Goal: Task Accomplishment & Management: Use online tool/utility

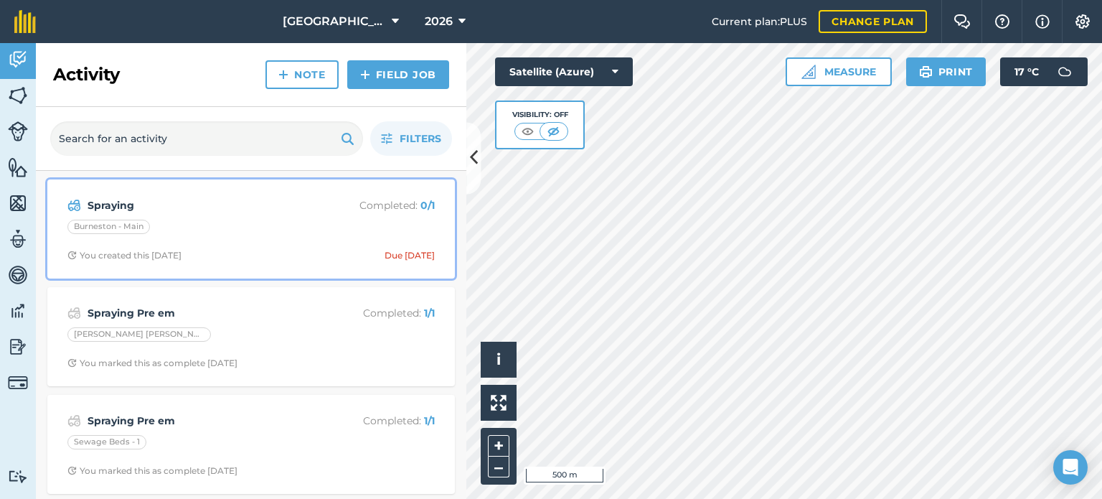
click at [177, 206] on strong "Spraying" at bounding box center [201, 205] width 227 height 16
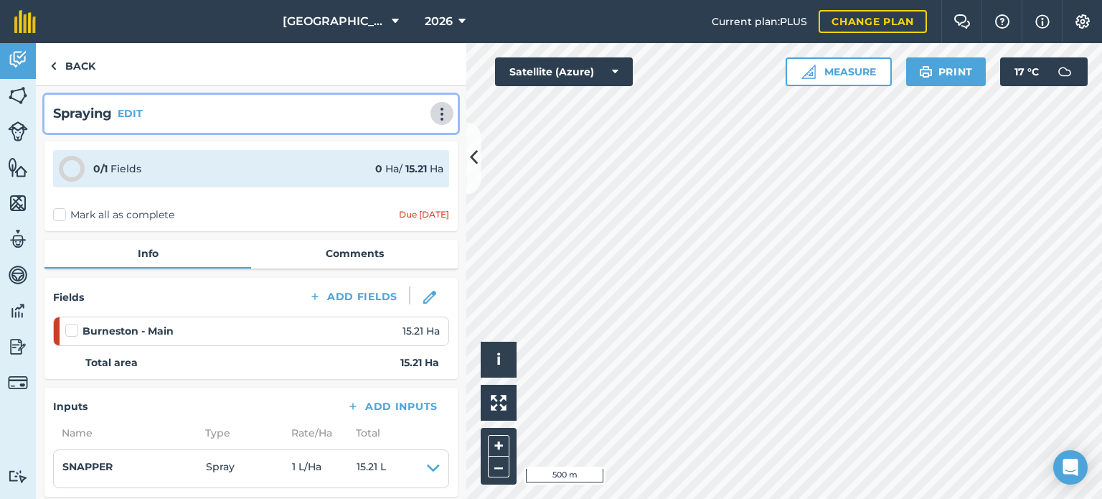
click at [433, 113] on img at bounding box center [441, 114] width 17 height 14
click at [399, 180] on link "Delete" at bounding box center [412, 179] width 92 height 29
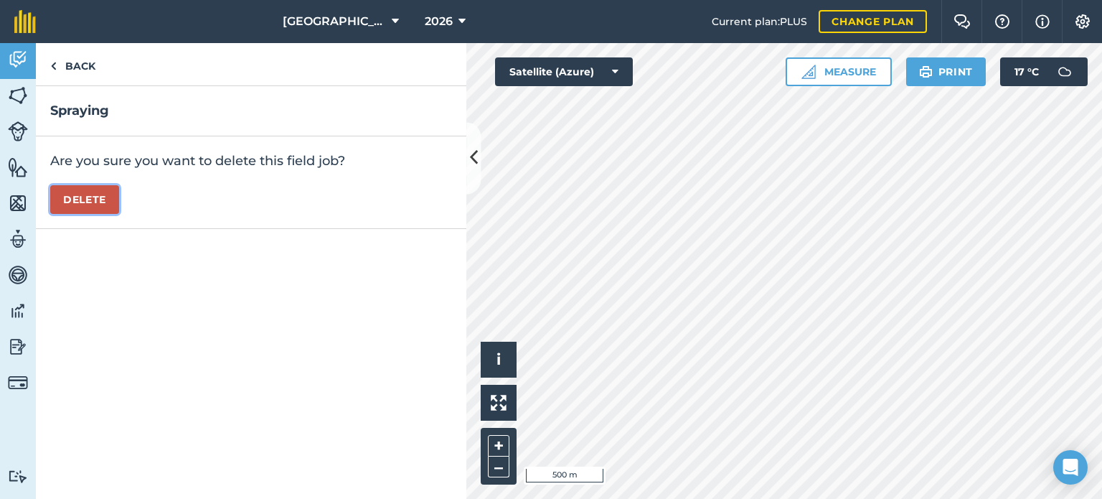
click at [80, 194] on button "Delete" at bounding box center [84, 199] width 69 height 29
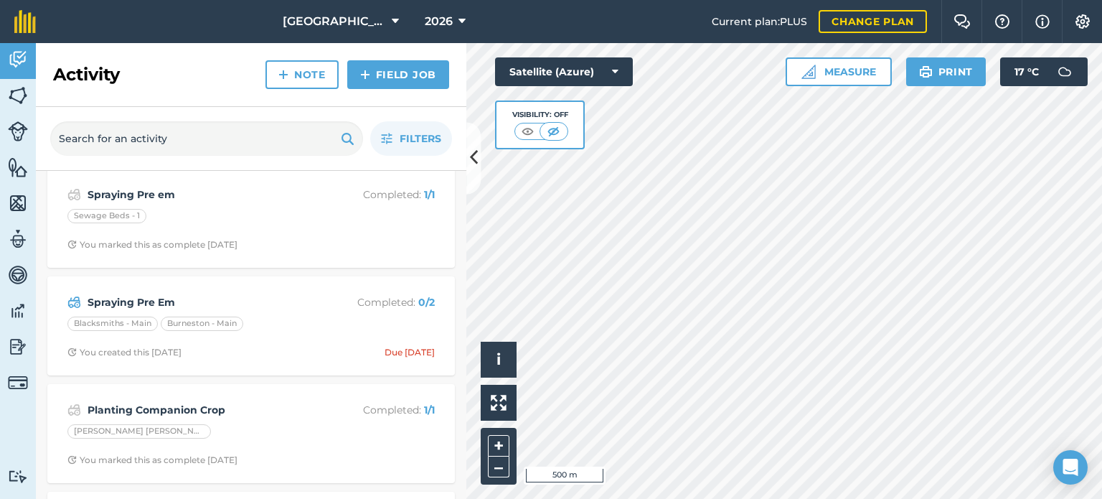
scroll to position [143, 0]
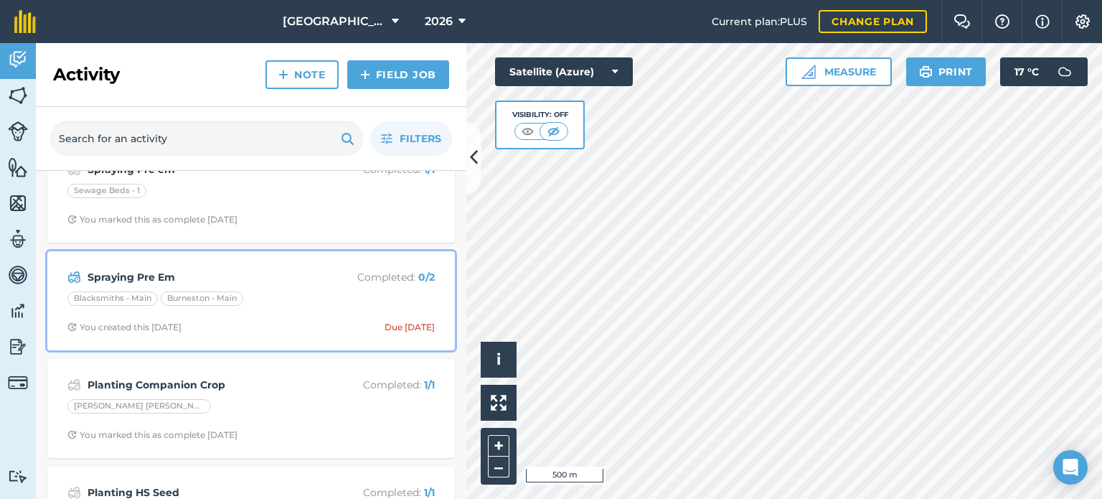
click at [301, 285] on div "Spraying Pre Em Completed : 0 / 2 Blacksmiths - Main Burneston - Main You creat…" at bounding box center [251, 301] width 390 height 82
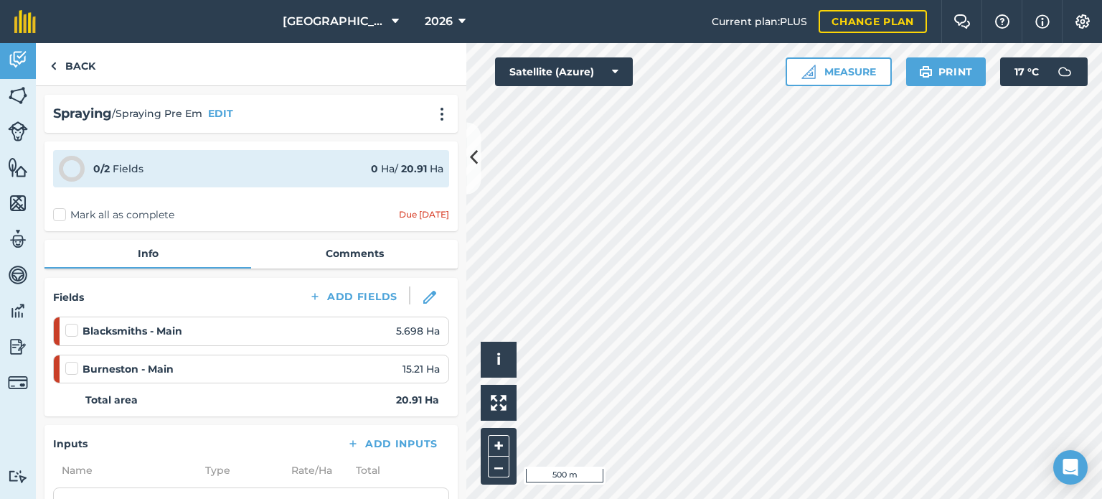
click at [74, 323] on label at bounding box center [73, 323] width 17 height 0
click at [74, 327] on input "checkbox" at bounding box center [69, 327] width 9 height 9
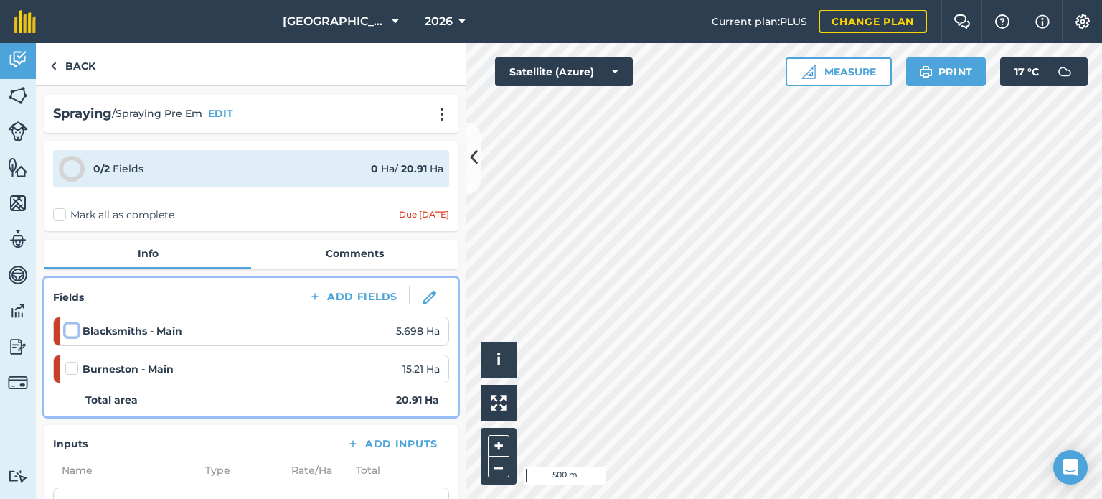
checkbox input "false"
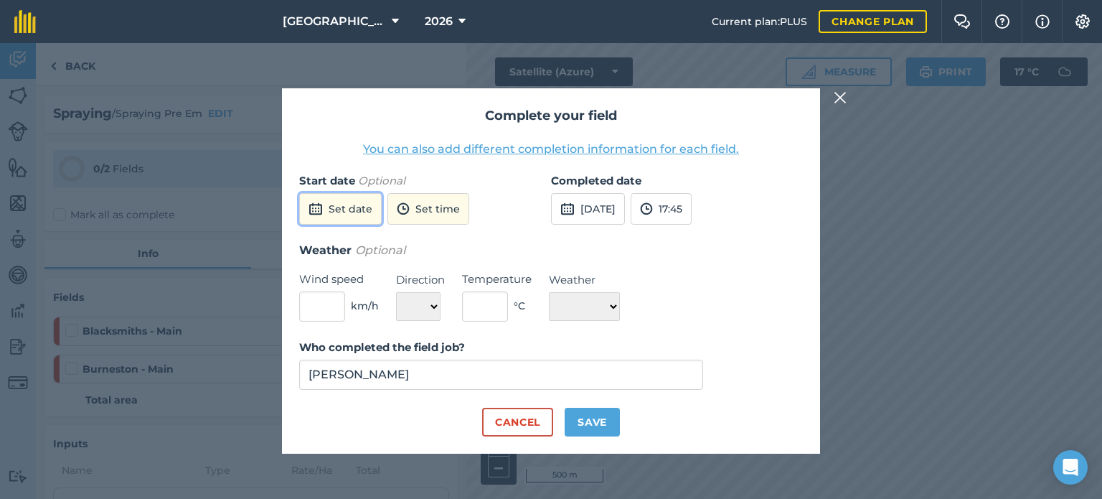
click at [362, 202] on button "Set date" at bounding box center [340, 209] width 82 height 32
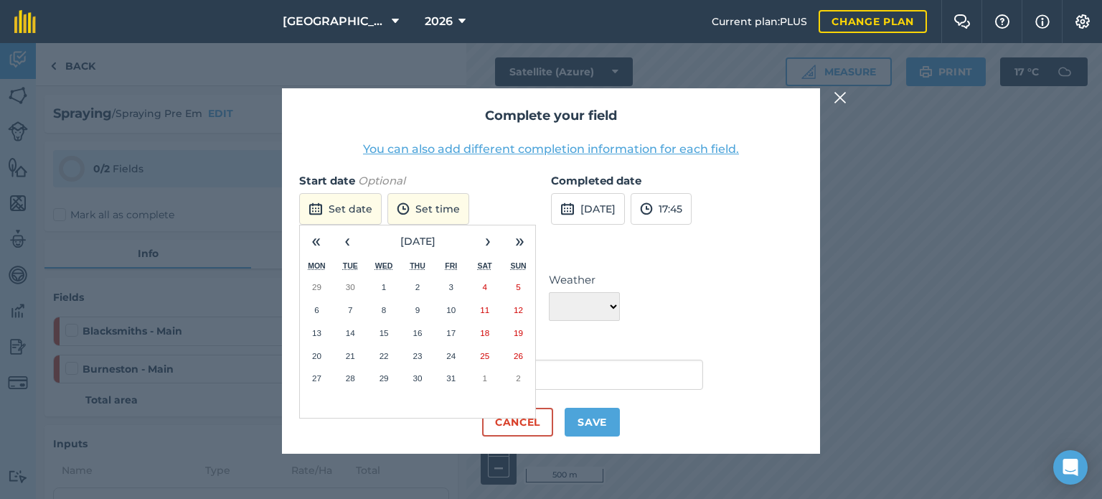
click at [417, 286] on abbr "2" at bounding box center [417, 286] width 4 height 9
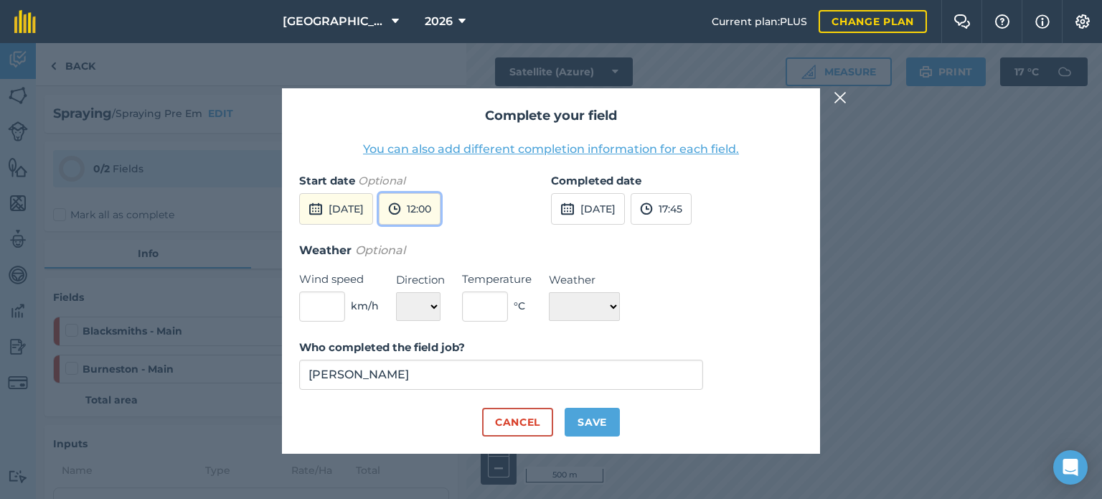
click at [401, 206] on img at bounding box center [394, 208] width 13 height 17
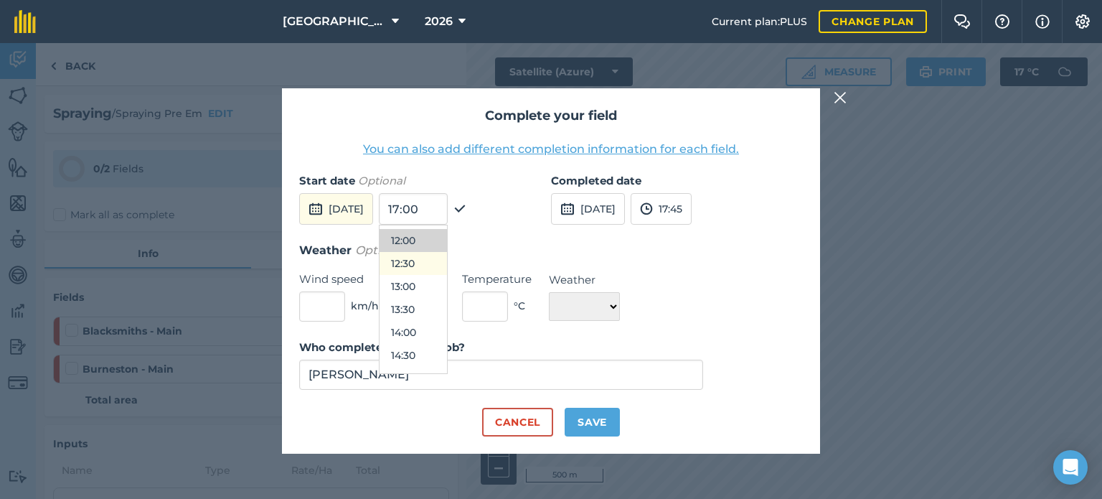
scroll to position [626, 0]
click at [440, 252] on button "14:00" at bounding box center [412, 253] width 67 height 23
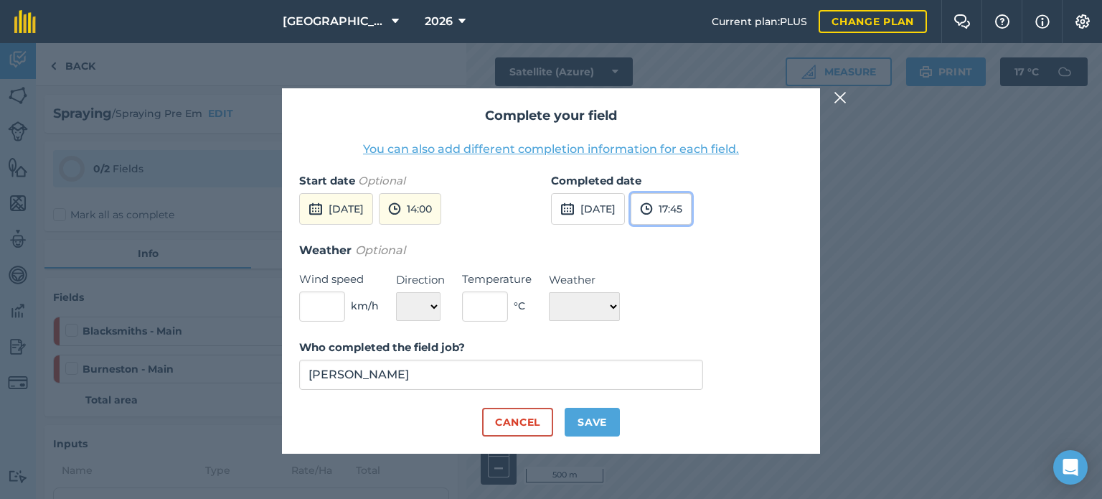
click at [692, 208] on button "17:45" at bounding box center [661, 209] width 61 height 32
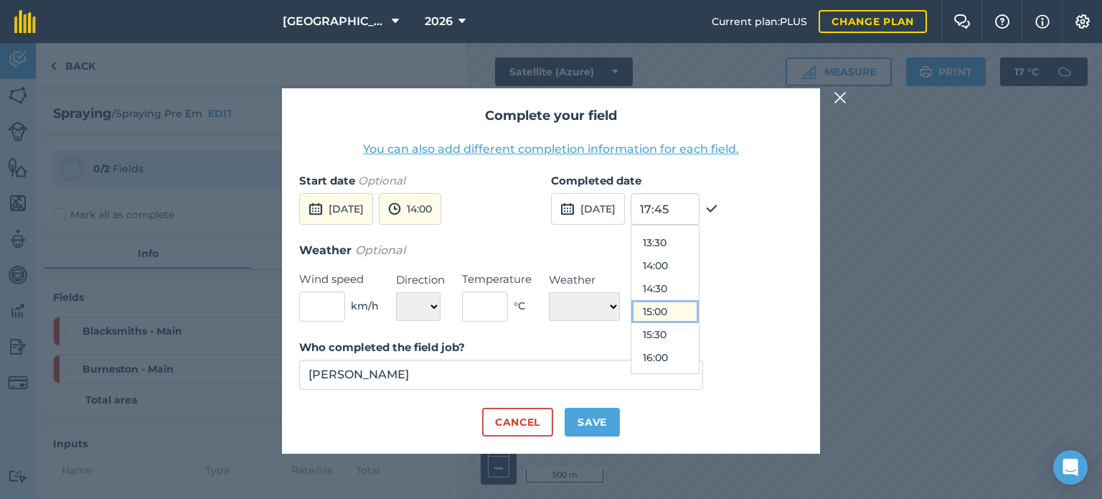
click at [692, 311] on button "15:00" at bounding box center [664, 311] width 67 height 23
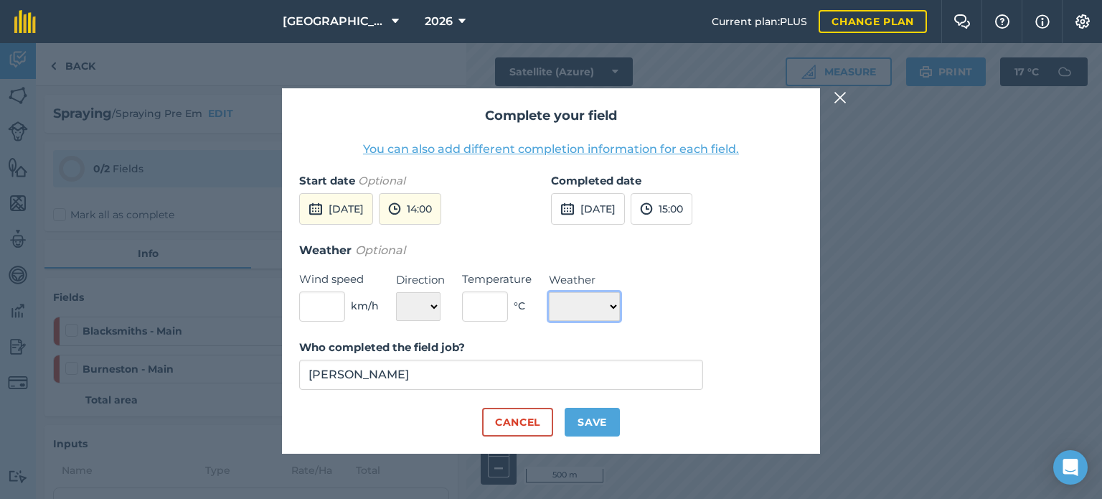
click at [597, 305] on select "☀️ Sunny 🌧 Rainy ⛅️ Cloudy 🌨 Snow ❄️ Icy" at bounding box center [584, 306] width 71 height 29
select select "Cloudy"
click at [549, 292] on select "☀️ Sunny 🌧 Rainy ⛅️ Cloudy 🌨 Snow ❄️ Icy" at bounding box center [584, 306] width 71 height 29
click at [430, 306] on select "N NE E SE S SW W NW" at bounding box center [418, 306] width 44 height 29
select select "W"
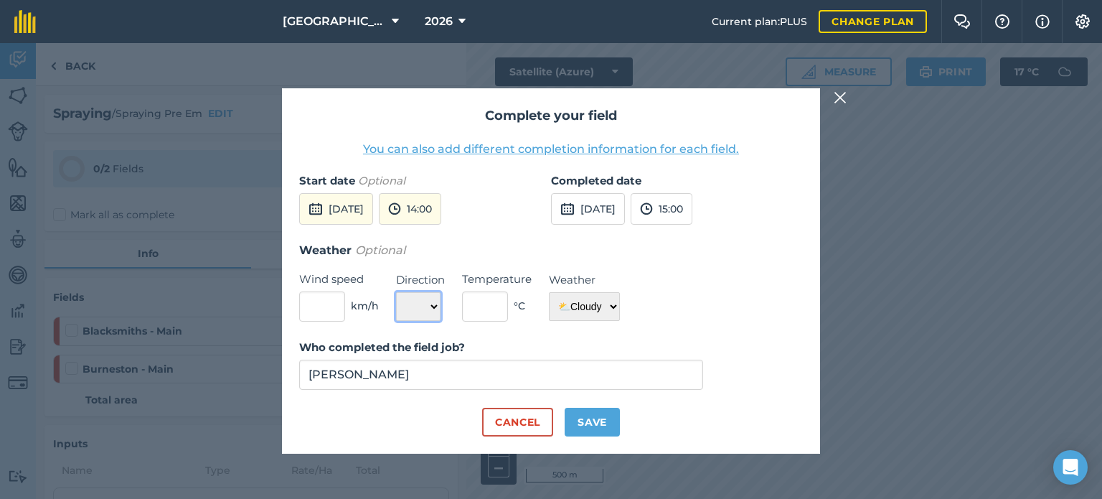
click at [396, 292] on select "N NE E SE S SW W NW" at bounding box center [418, 306] width 44 height 29
click at [339, 305] on input "text" at bounding box center [322, 306] width 46 height 30
type input "7"
click at [472, 299] on input "text" at bounding box center [485, 306] width 46 height 30
type input "17"
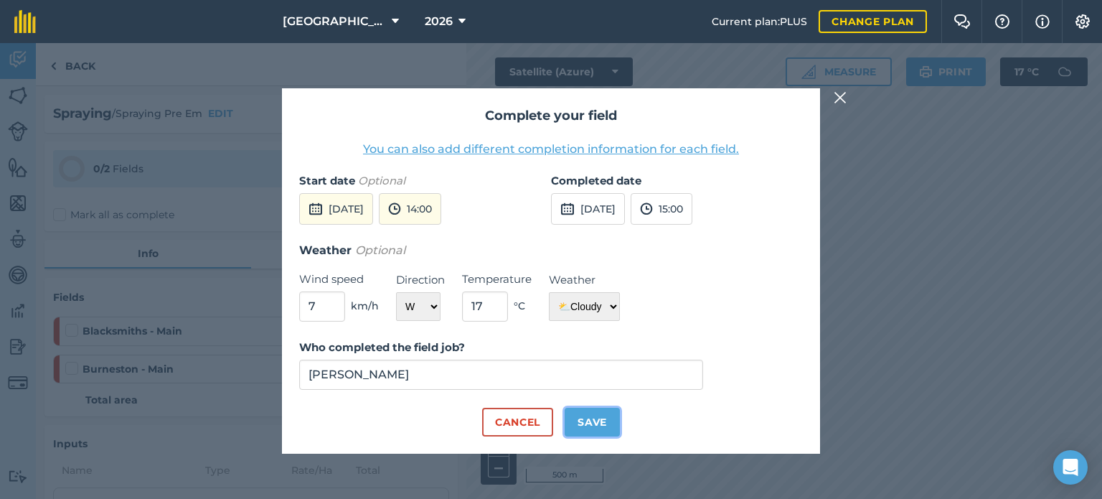
click at [570, 417] on button "Save" at bounding box center [592, 421] width 55 height 29
checkbox input "true"
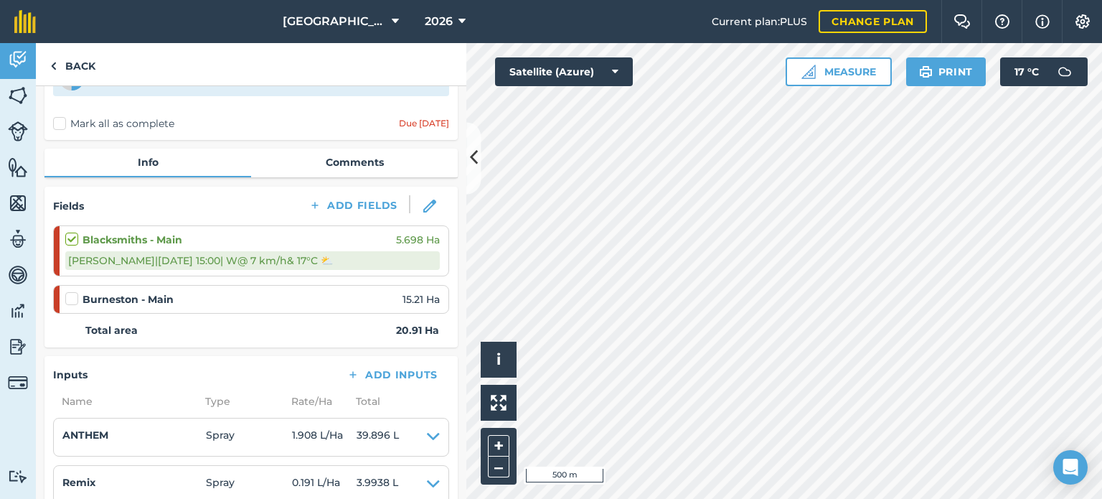
scroll to position [0, 0]
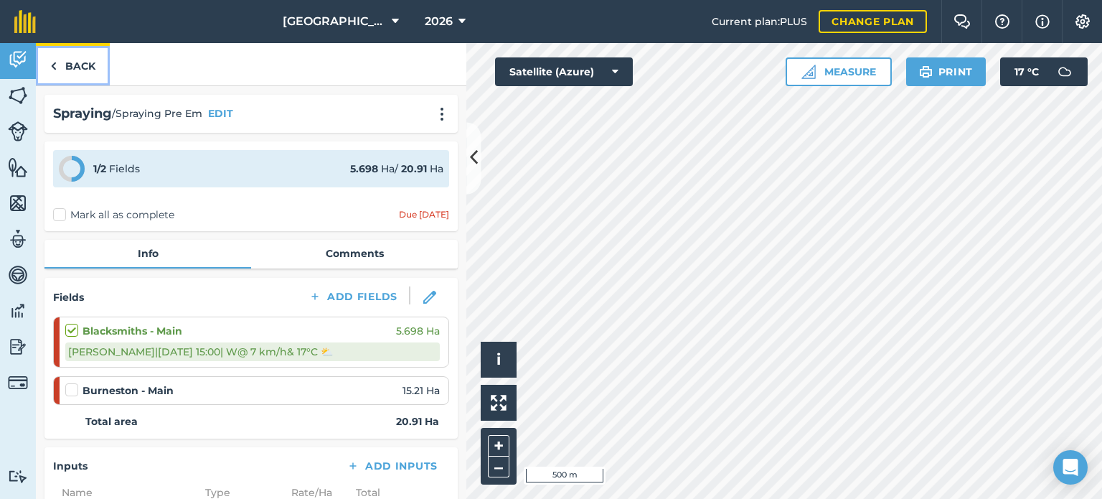
click at [72, 64] on link "Back" at bounding box center [73, 64] width 74 height 42
